Goal: Information Seeking & Learning: Learn about a topic

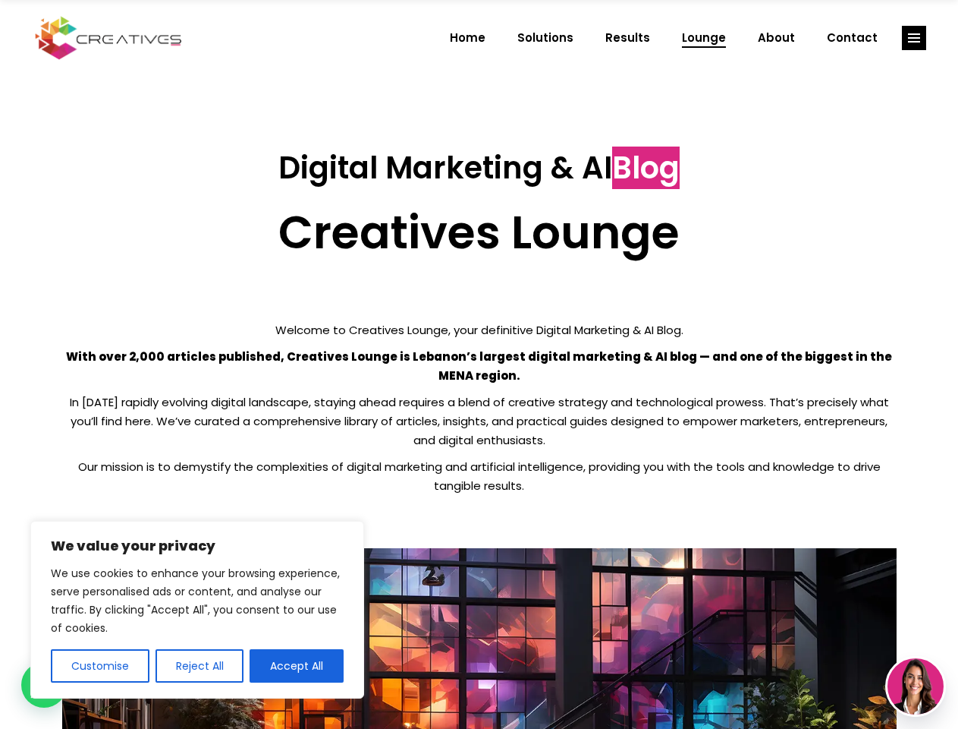
click at [479, 364] on p "With over 2,000 articles published, Creatives Lounge is Lebanon’s largest digit…" at bounding box center [479, 366] width 835 height 38
click at [99, 666] on button "Customise" at bounding box center [100, 665] width 99 height 33
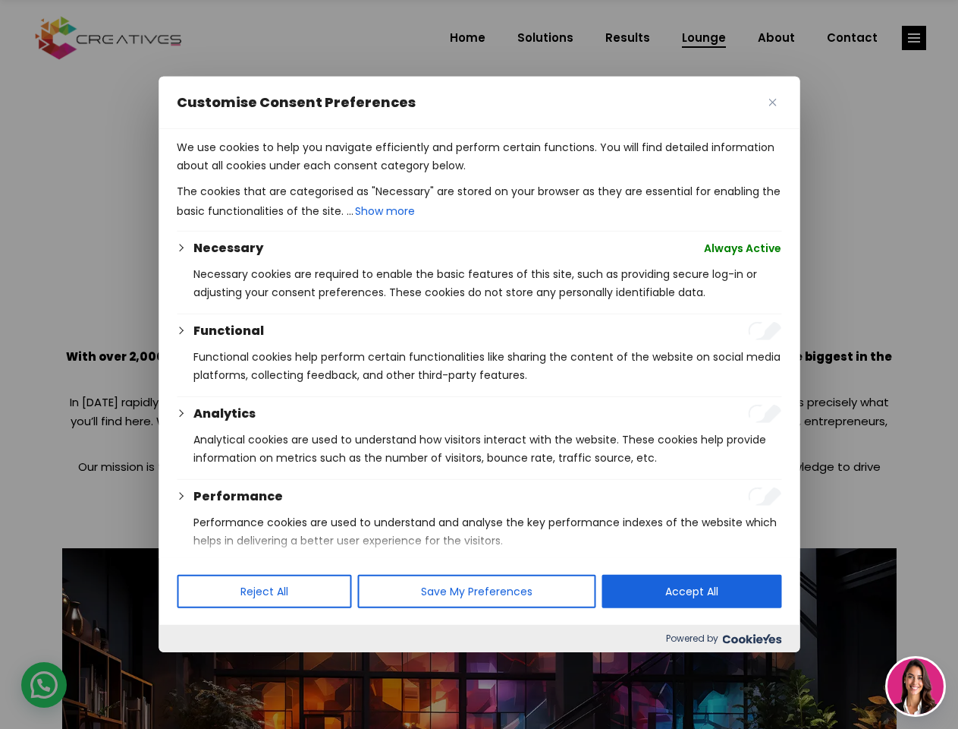
click at [199, 666] on div at bounding box center [479, 364] width 958 height 729
click at [297, 175] on p "We use cookies to help you navigate efficiently and perform certain functions. …" at bounding box center [479, 156] width 605 height 36
click at [914, 38] on div at bounding box center [479, 364] width 958 height 729
click at [916, 686] on img at bounding box center [916, 686] width 56 height 56
